Goal: Download file/media

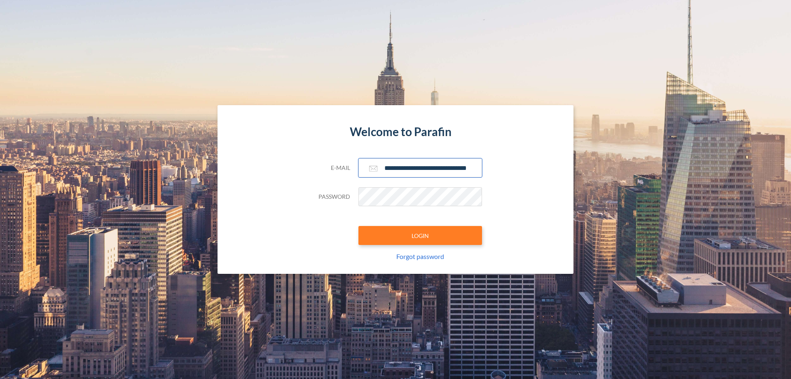
type input "**********"
click at [420, 235] on button "LOGIN" at bounding box center [420, 235] width 124 height 19
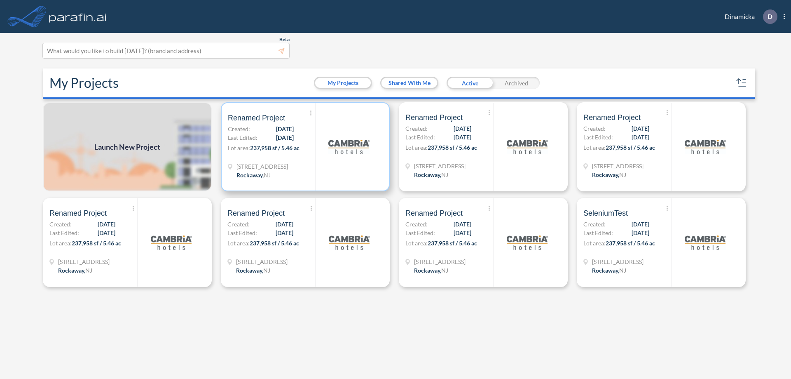
scroll to position [2, 0]
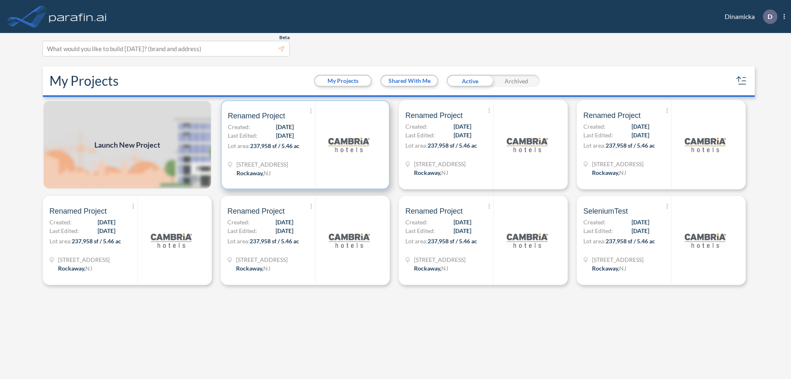
click at [305, 145] on p "Lot area: 237,958 sf / 5.46 ac" at bounding box center [271, 147] width 87 height 12
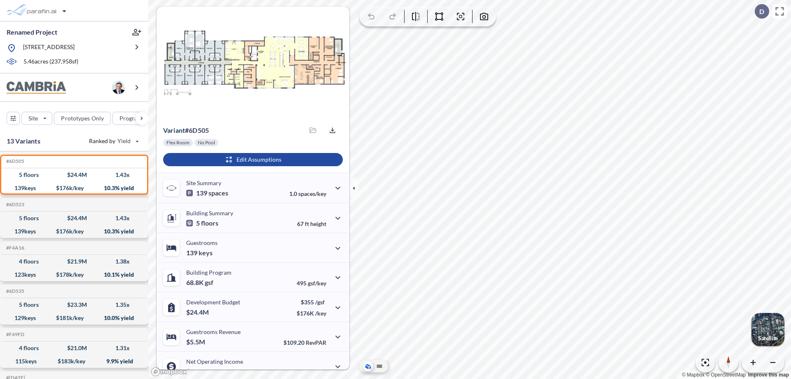
scroll to position [42, 0]
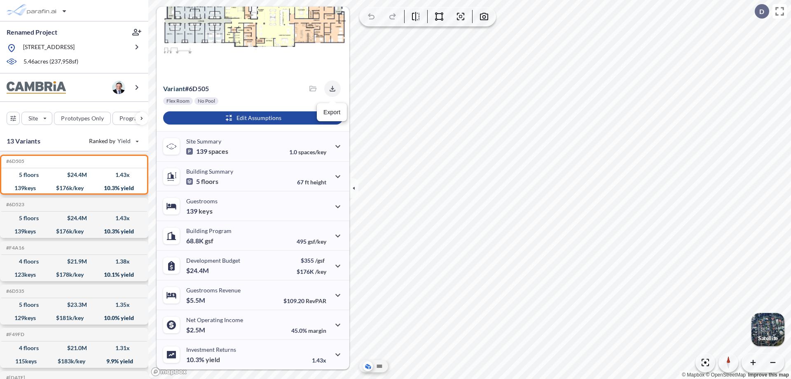
click at [330, 89] on icon "button" at bounding box center [332, 88] width 5 height 5
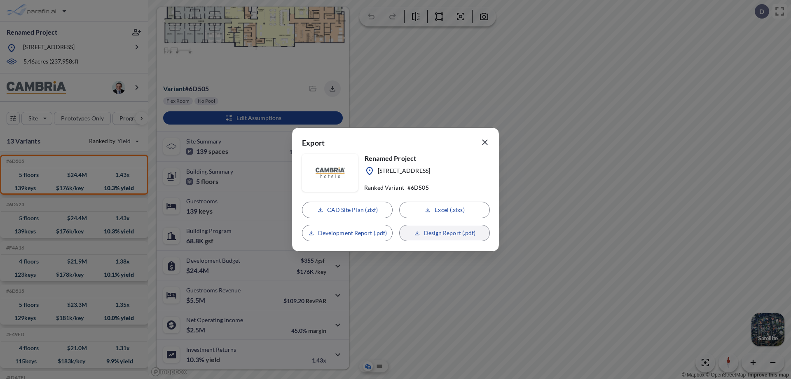
click at [444, 233] on p "Design Report (.pdf)" at bounding box center [450, 233] width 52 height 8
